Goal: Contribute content

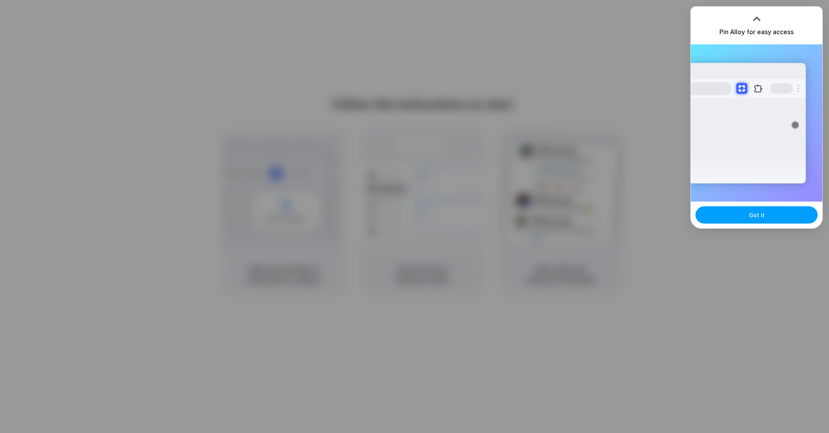
click at [771, 214] on button "Got it" at bounding box center [756, 214] width 122 height 17
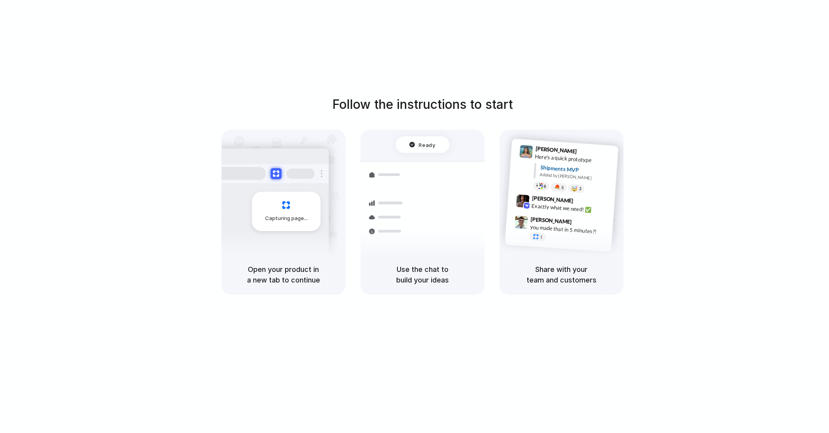
click at [415, 216] on div at bounding box center [415, 216] width 0 height 0
click at [511, 60] on div "Follow the instructions to start Capturing page Open your product in a new tab …" at bounding box center [422, 224] width 844 height 448
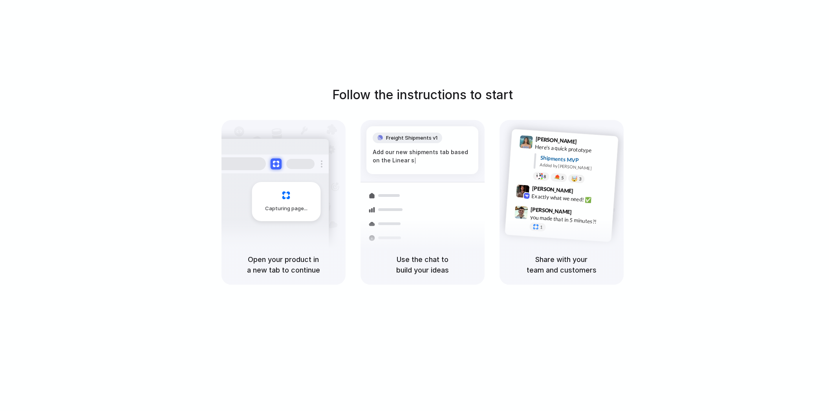
click at [415, 206] on div at bounding box center [415, 206] width 0 height 0
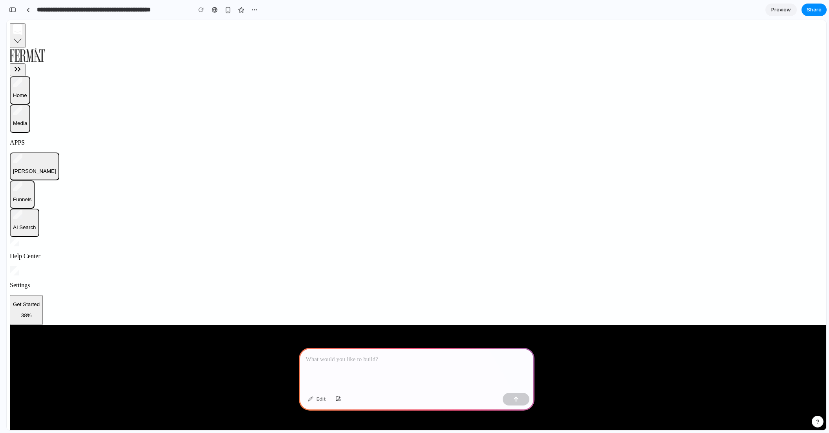
click at [362, 360] on p at bounding box center [416, 358] width 221 height 9
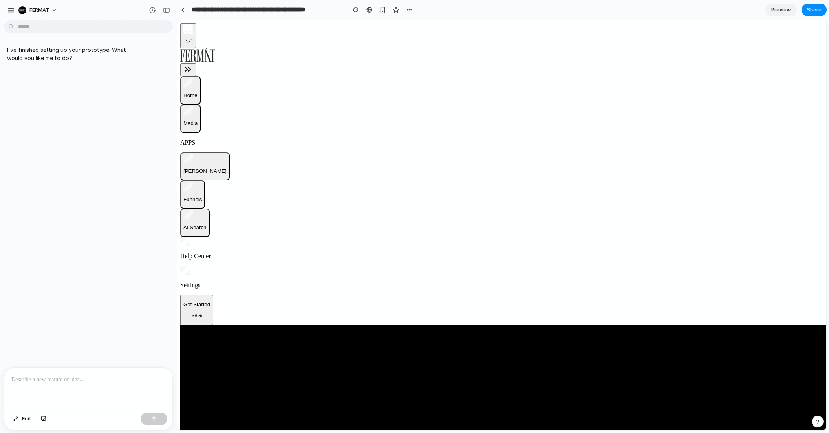
click at [113, 234] on div "I've finished setting up your prototype. What would you like me to do?" at bounding box center [86, 195] width 172 height 343
click at [98, 24] on body "**********" at bounding box center [414, 216] width 829 height 433
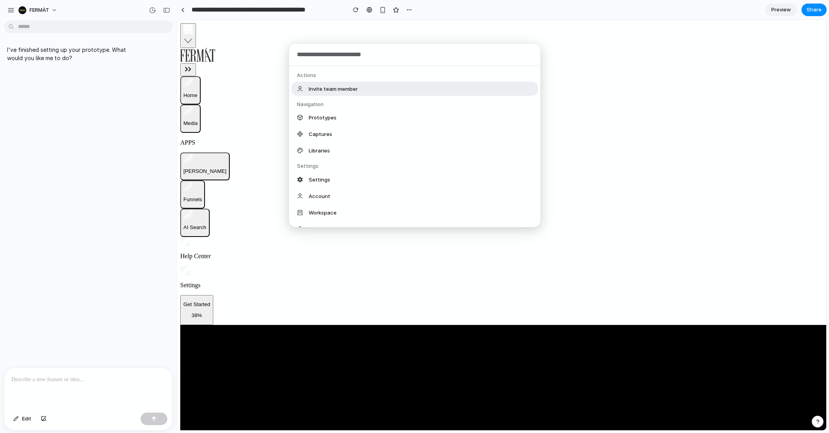
click at [78, 116] on div "Actions Invite team member Navigation Prototypes Captures Libraries Settings Se…" at bounding box center [414, 216] width 829 height 433
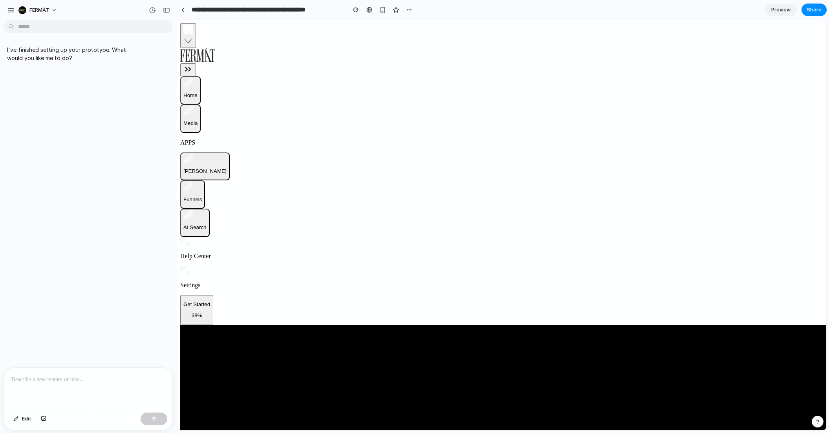
click at [80, 398] on div at bounding box center [88, 388] width 168 height 42
click at [46, 386] on div at bounding box center [88, 388] width 168 height 42
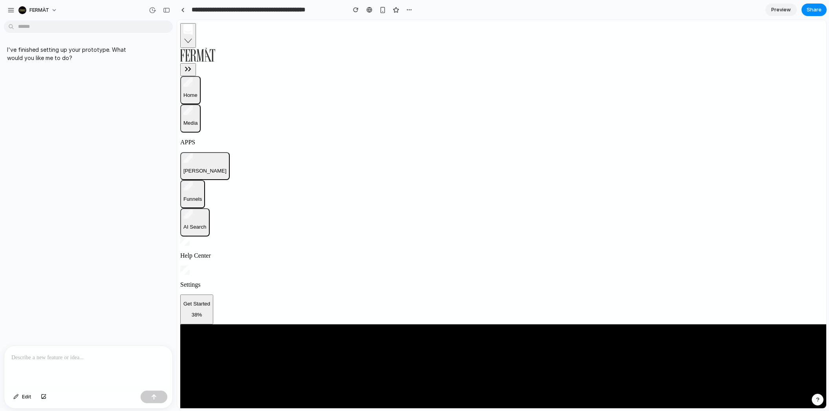
click at [81, 357] on p at bounding box center [88, 357] width 154 height 9
